Goal: Transaction & Acquisition: Purchase product/service

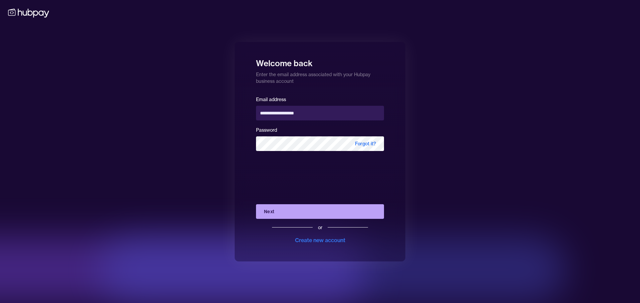
click at [267, 214] on button "Next" at bounding box center [320, 212] width 128 height 15
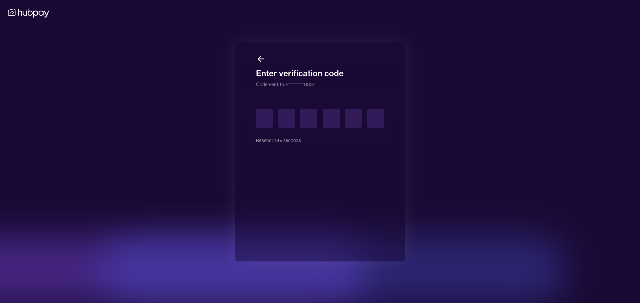
type input "*"
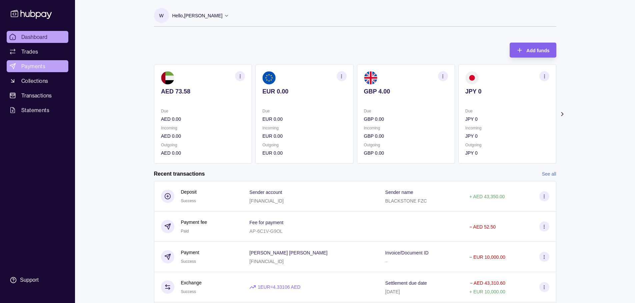
click at [36, 65] on span "Payments" at bounding box center [33, 66] width 24 height 8
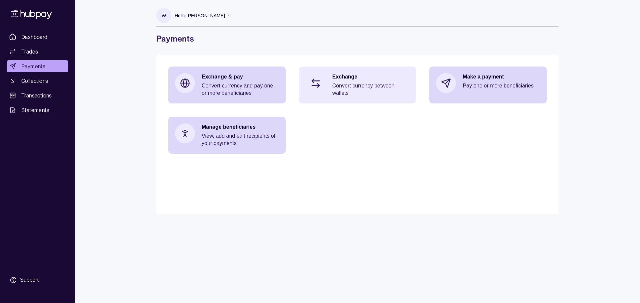
click at [358, 88] on p "Convert currency between wallets" at bounding box center [370, 89] width 77 height 15
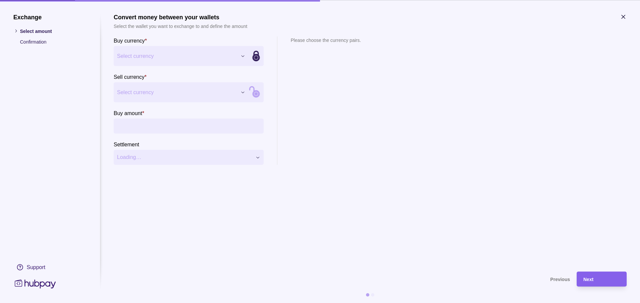
click at [177, 303] on div "Exchange Select amount Confirmation Support Convert money between your wallets …" at bounding box center [320, 303] width 640 height 0
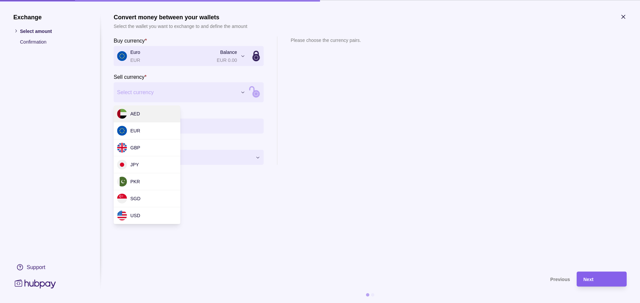
click at [165, 303] on div "Exchange Select amount Confirmation Support Convert money between your wallets …" at bounding box center [320, 303] width 640 height 0
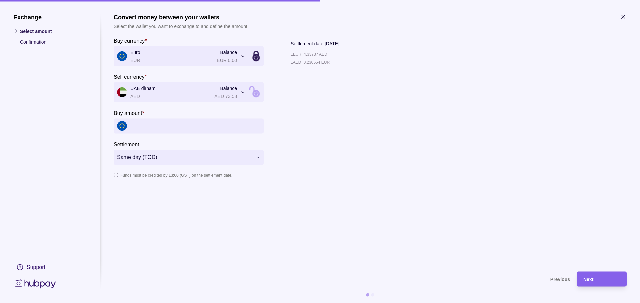
click at [622, 16] on icon "button" at bounding box center [622, 16] width 3 height 3
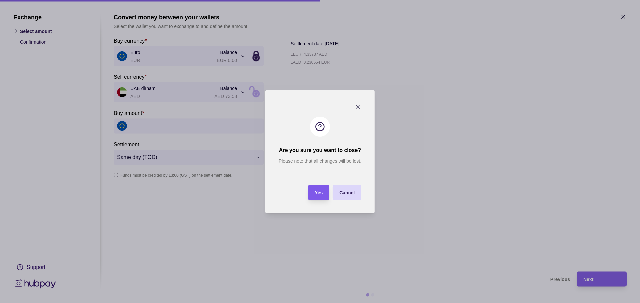
click at [321, 194] on span "Yes" at bounding box center [318, 192] width 8 height 5
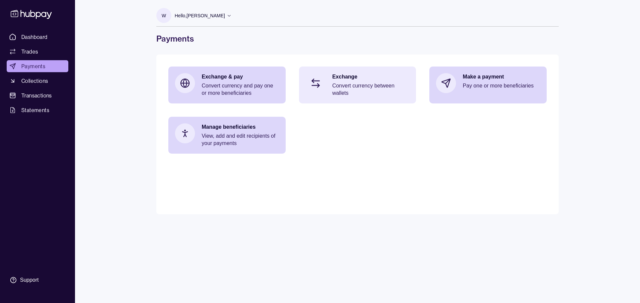
click at [376, 75] on p "Exchange" at bounding box center [370, 76] width 77 height 7
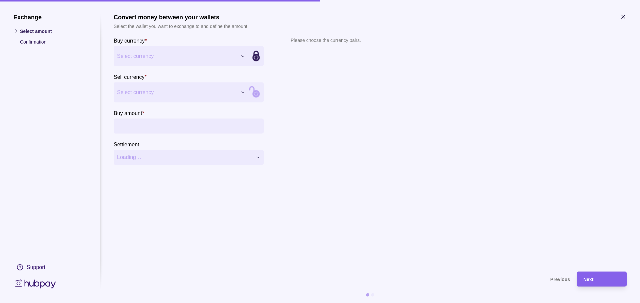
click at [175, 303] on div "Exchange Select amount Confirmation Support Convert money between your wallets …" at bounding box center [320, 303] width 640 height 0
click at [160, 303] on div "Exchange Select amount Confirmation Support Convert money between your wallets …" at bounding box center [320, 303] width 640 height 0
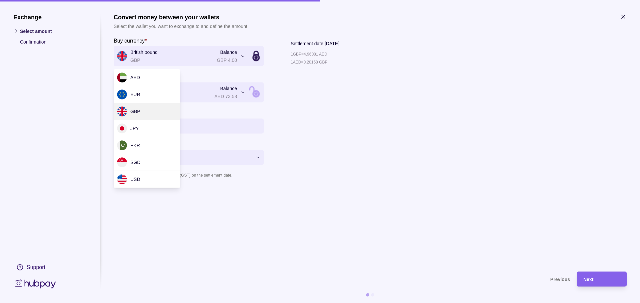
click at [172, 303] on div "**********" at bounding box center [320, 303] width 640 height 0
